Goal: Information Seeking & Learning: Learn about a topic

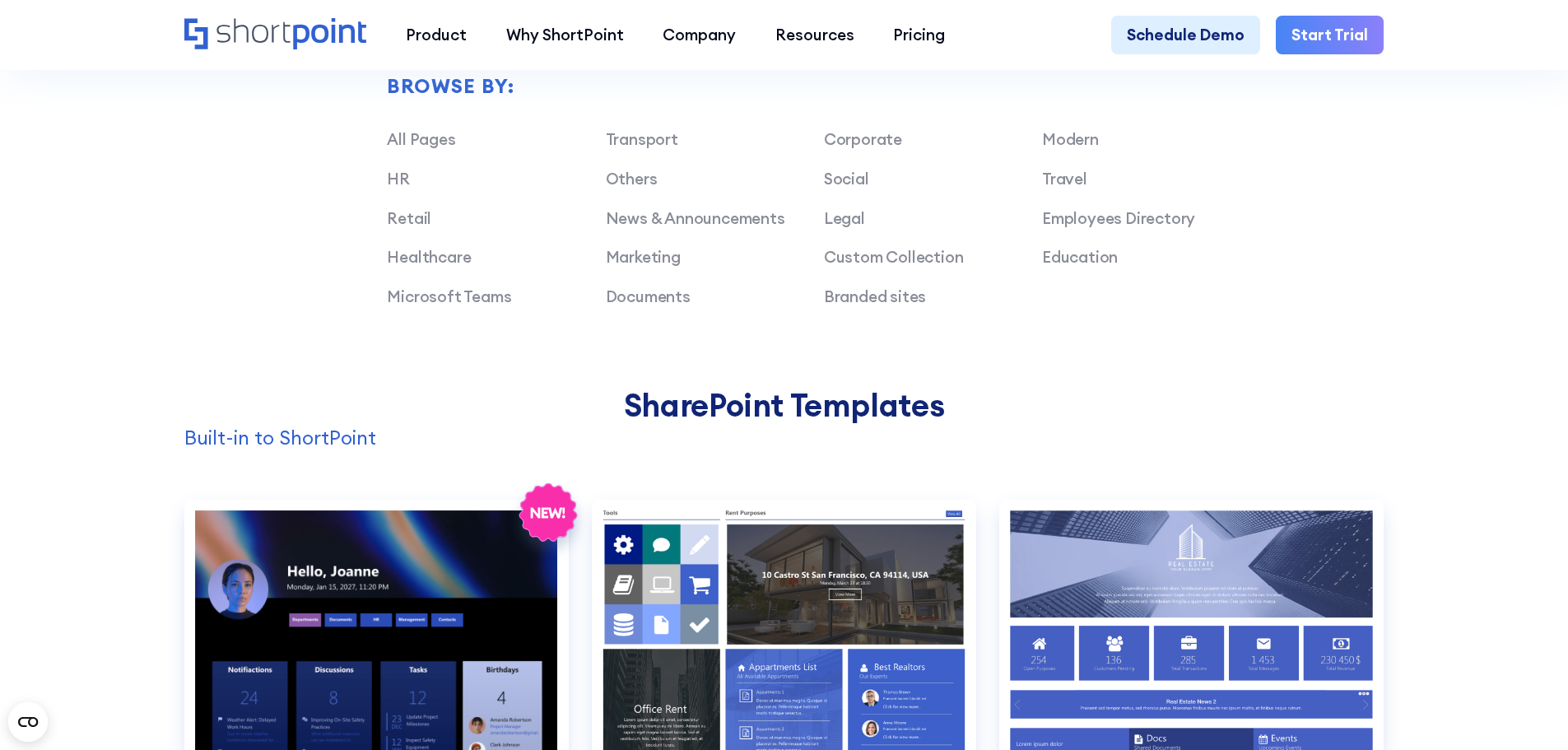
scroll to position [1399, 0]
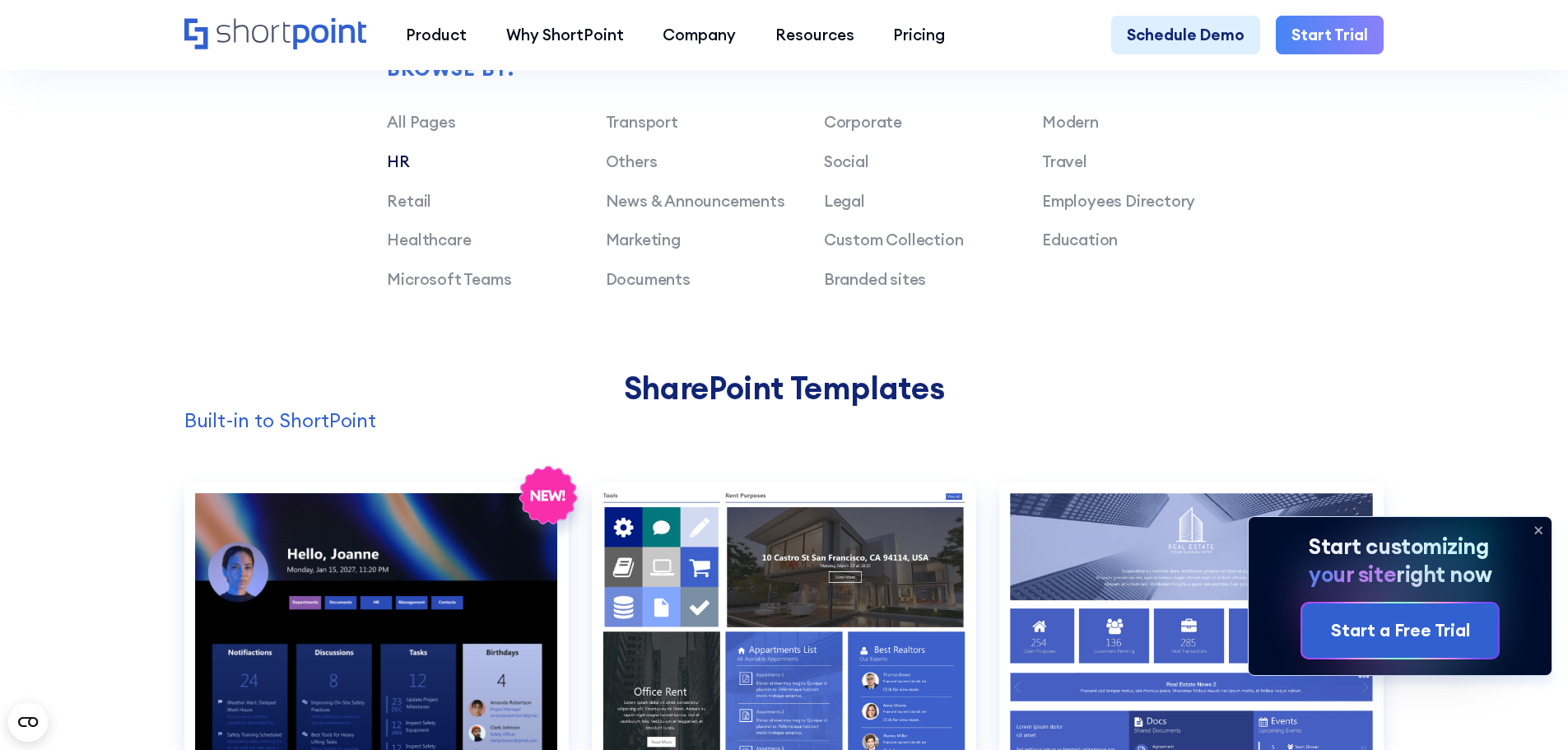
click at [394, 171] on link "HR" at bounding box center [398, 161] width 23 height 20
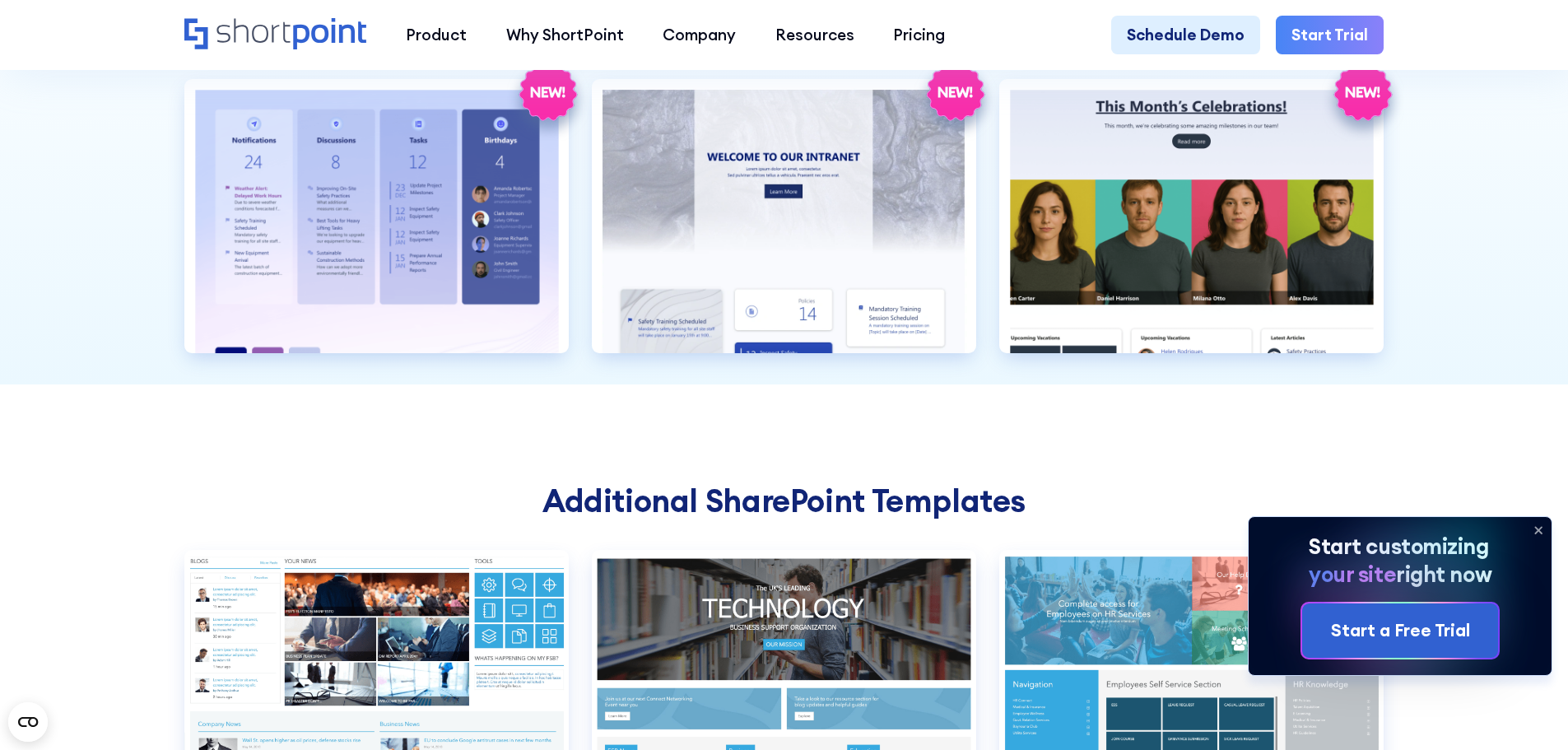
scroll to position [2222, 0]
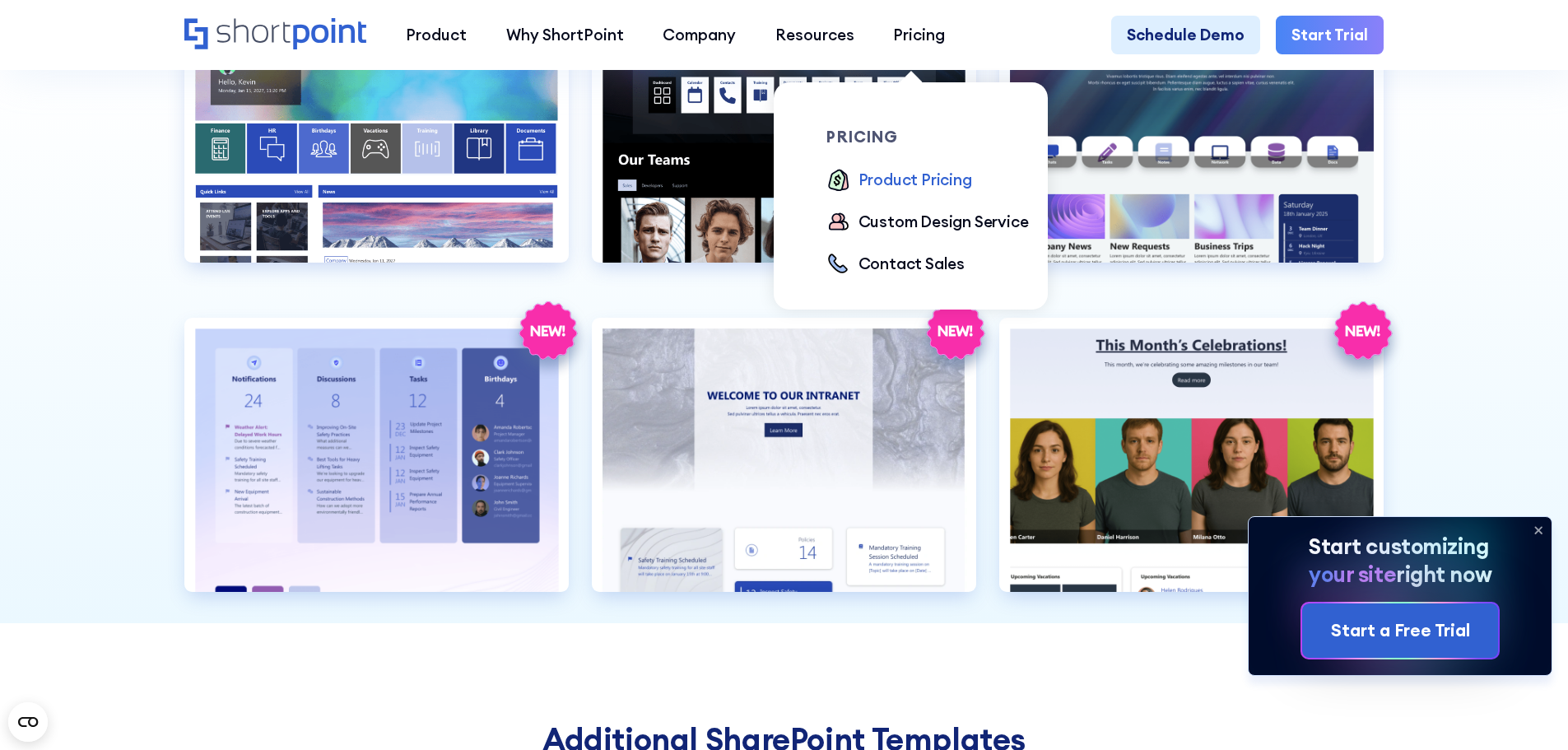
click at [901, 177] on div "Product Pricing" at bounding box center [916, 180] width 114 height 24
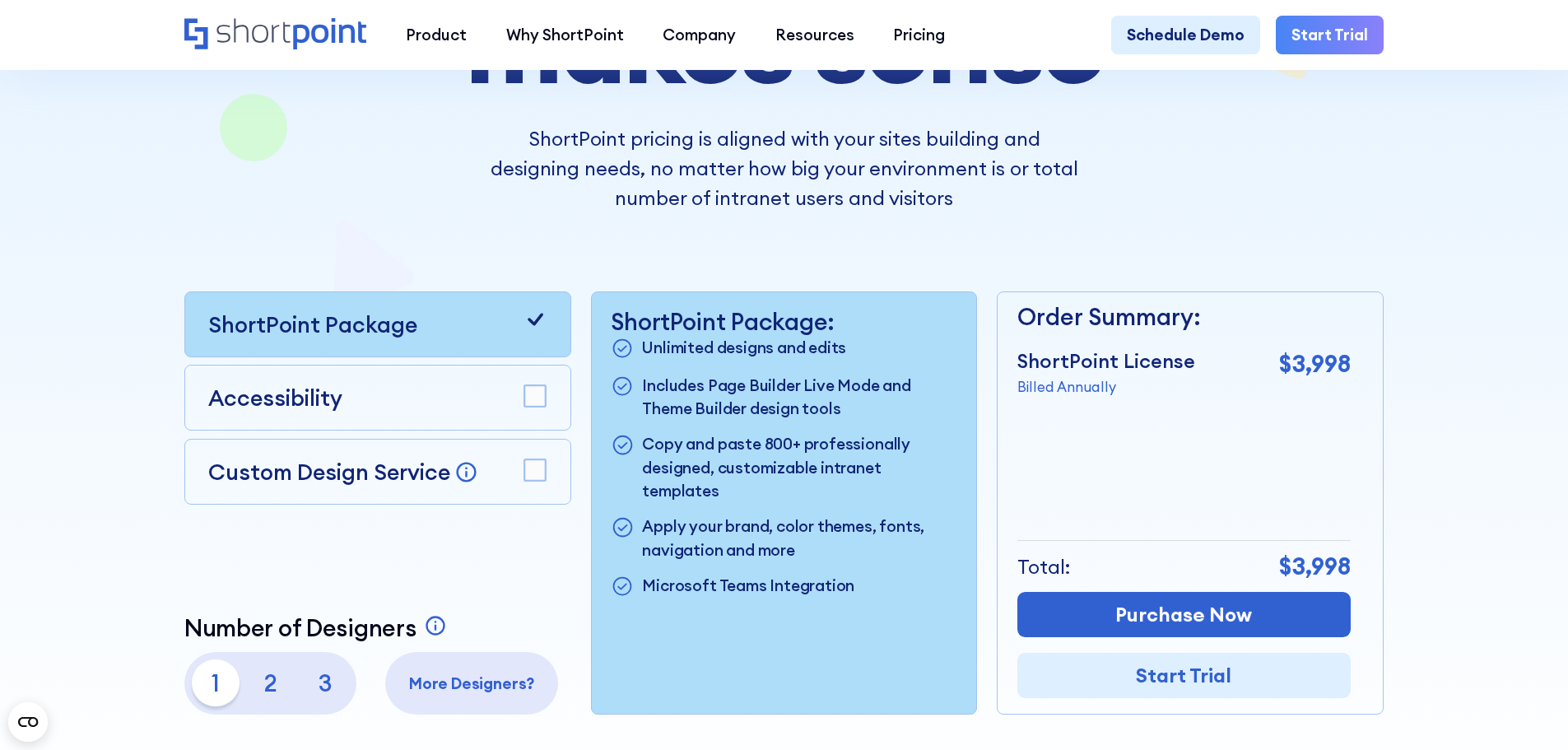
scroll to position [329, 0]
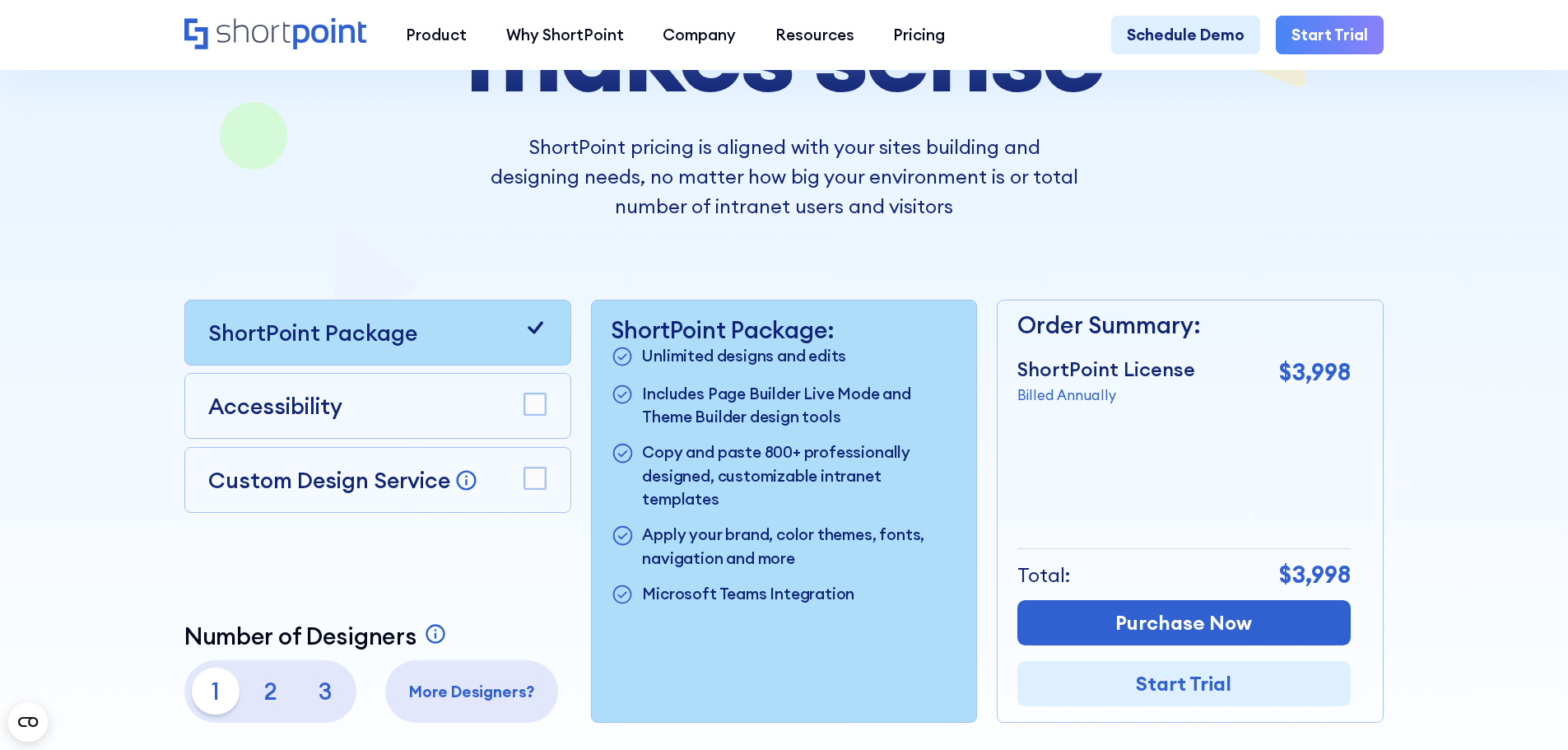
click at [530, 416] on rect at bounding box center [535, 405] width 22 height 22
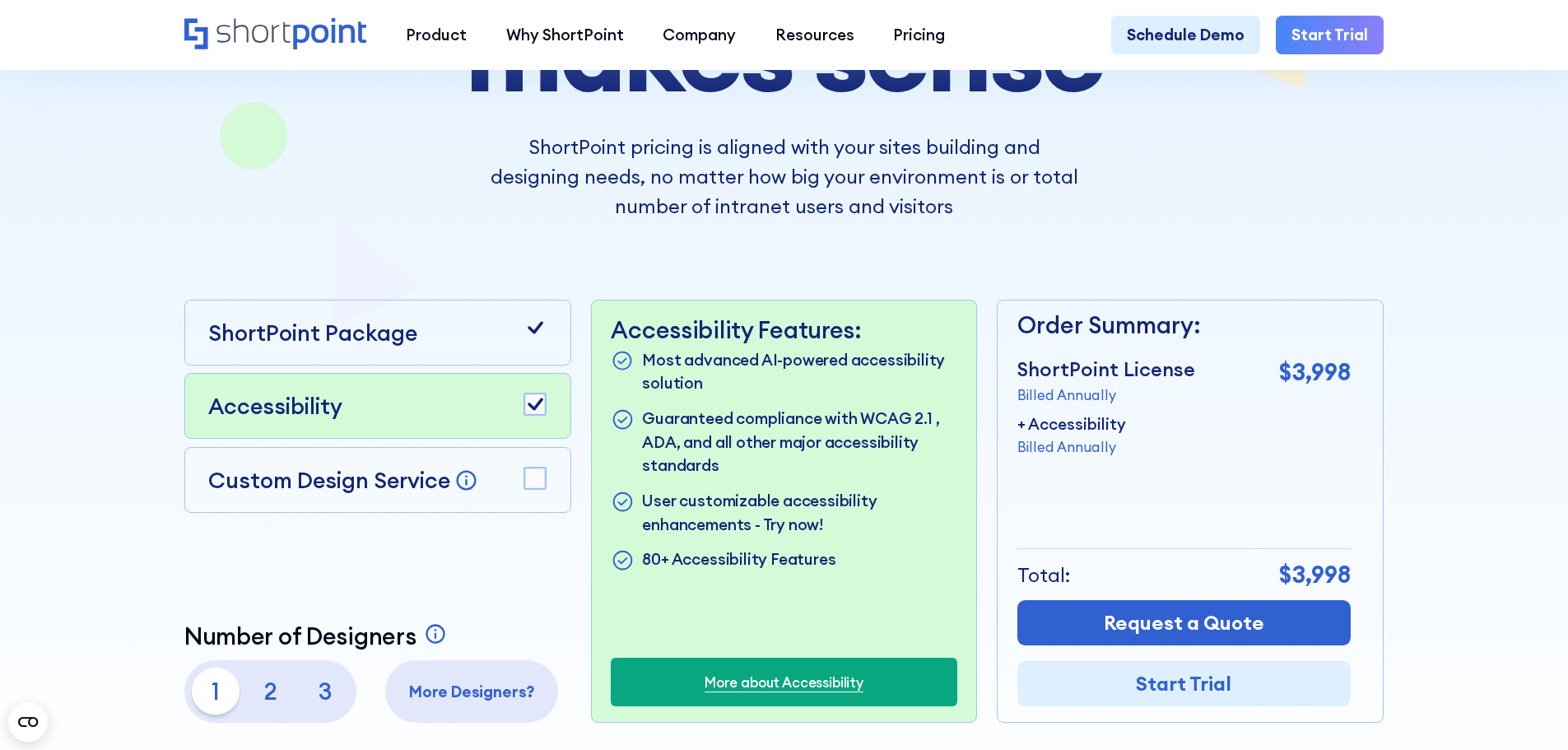
scroll to position [412, 0]
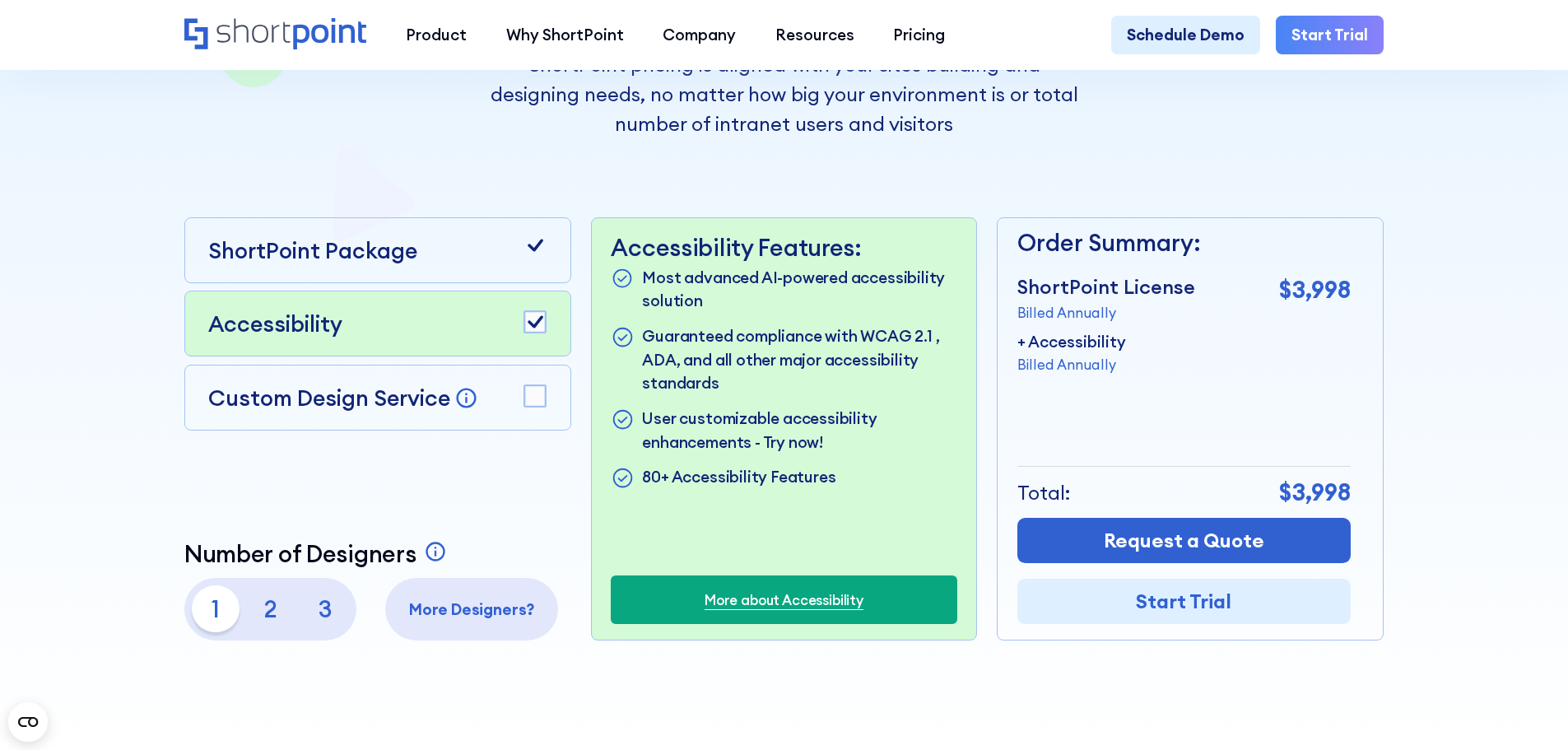
click at [534, 407] on rect at bounding box center [535, 396] width 22 height 22
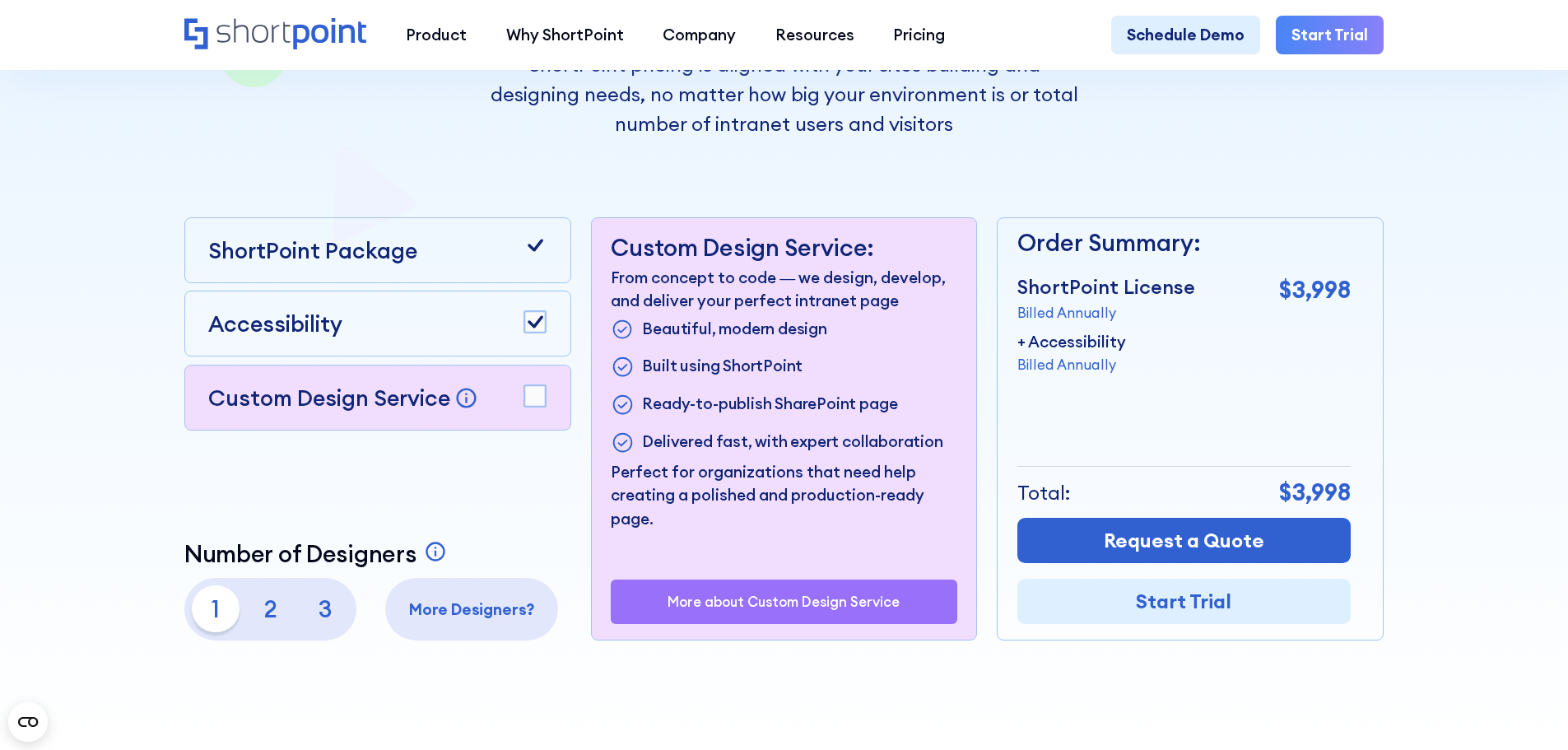
click at [541, 326] on rect at bounding box center [535, 322] width 22 height 22
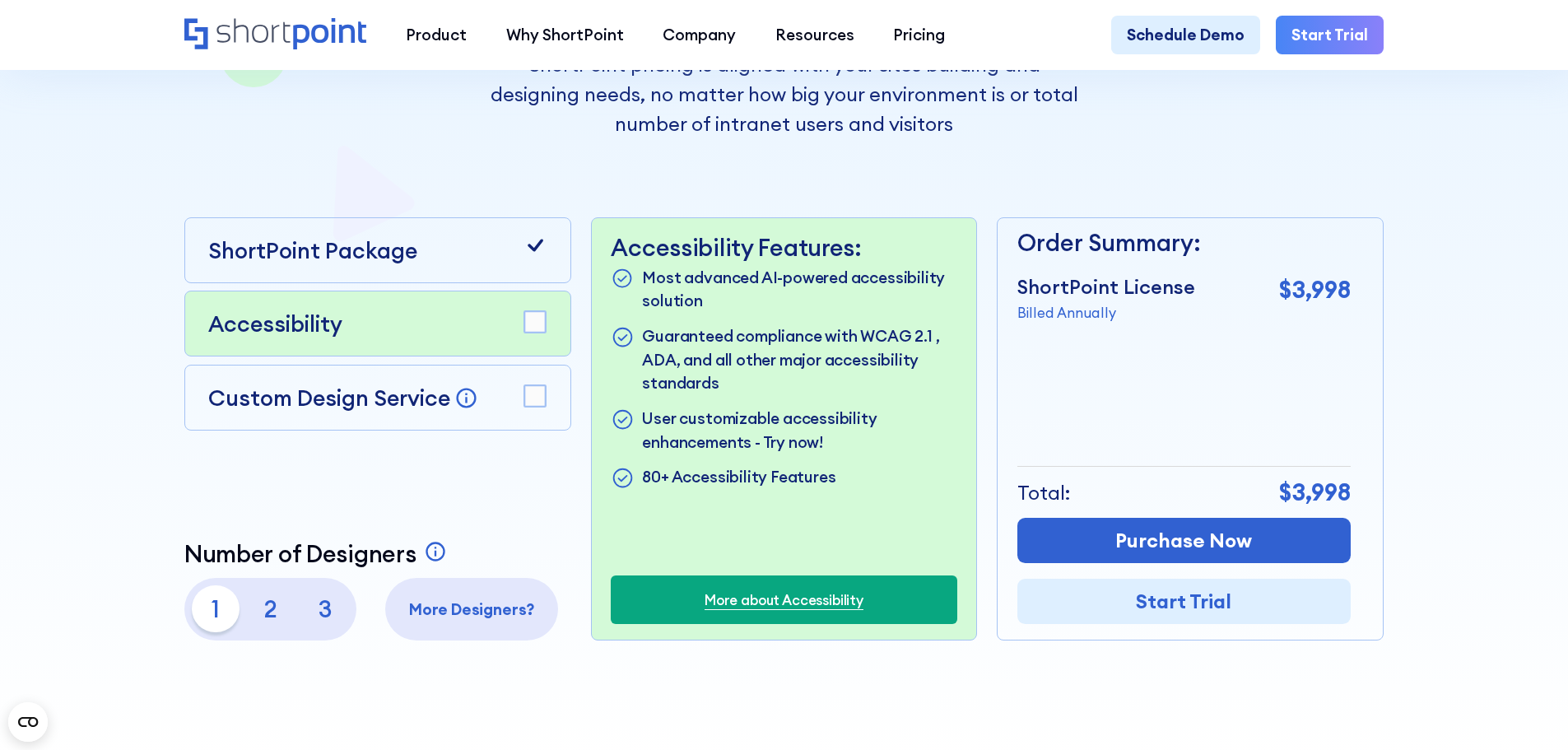
click at [540, 256] on icon at bounding box center [535, 246] width 24 height 24
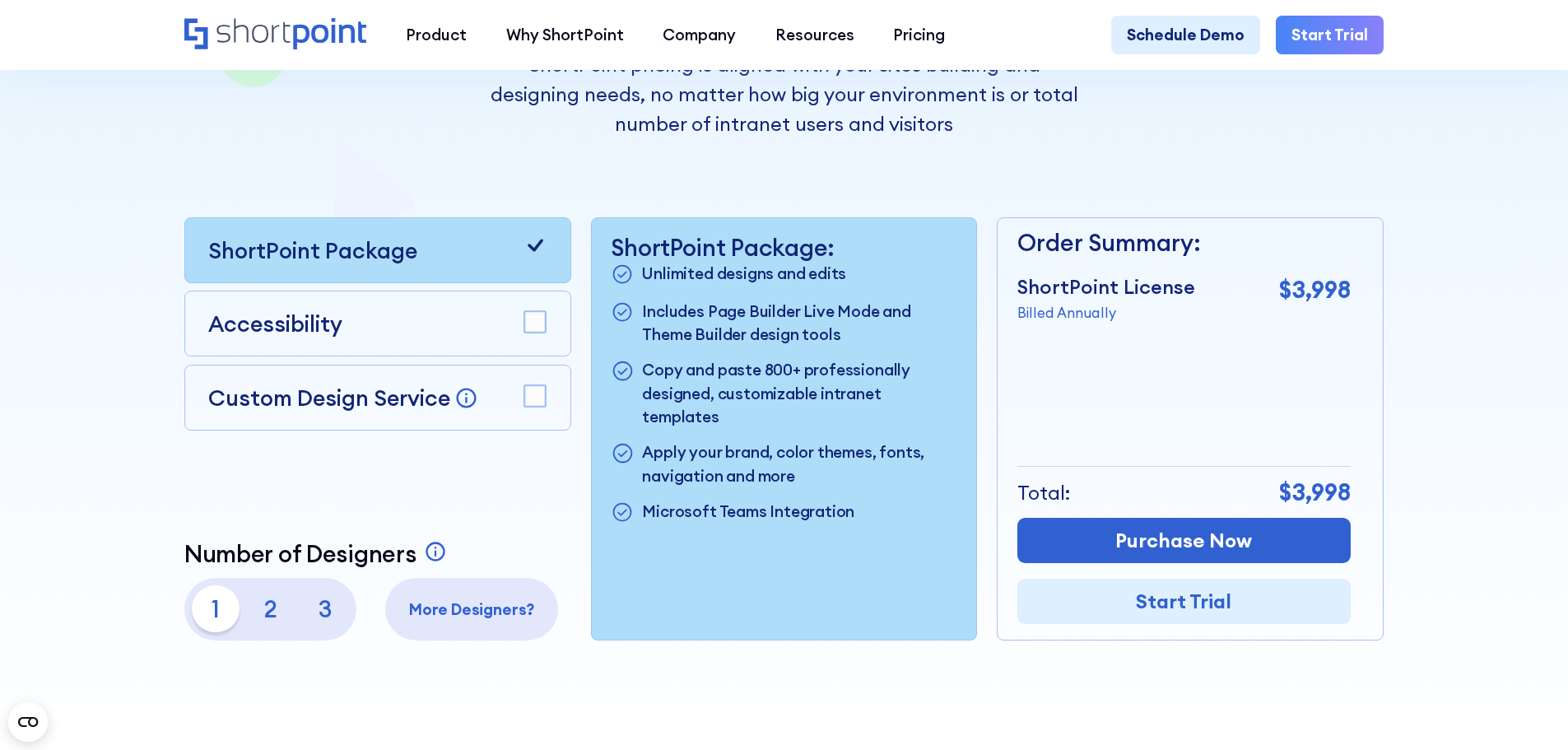
click at [533, 407] on rect at bounding box center [535, 396] width 22 height 22
